Goal: Entertainment & Leisure: Consume media (video, audio)

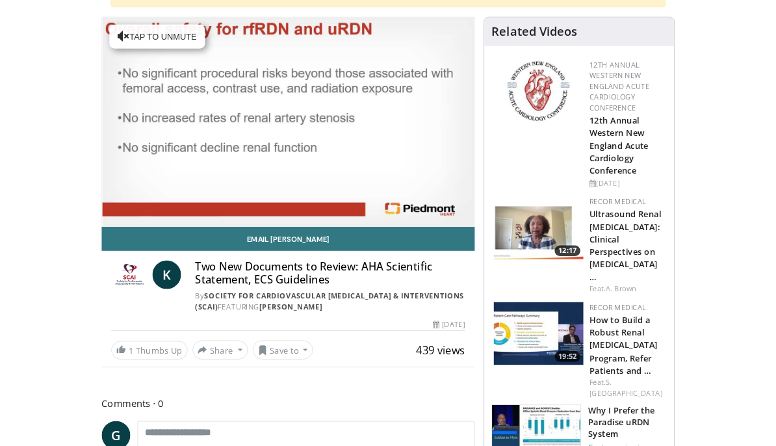
scroll to position [167, 0]
